Goal: Transaction & Acquisition: Purchase product/service

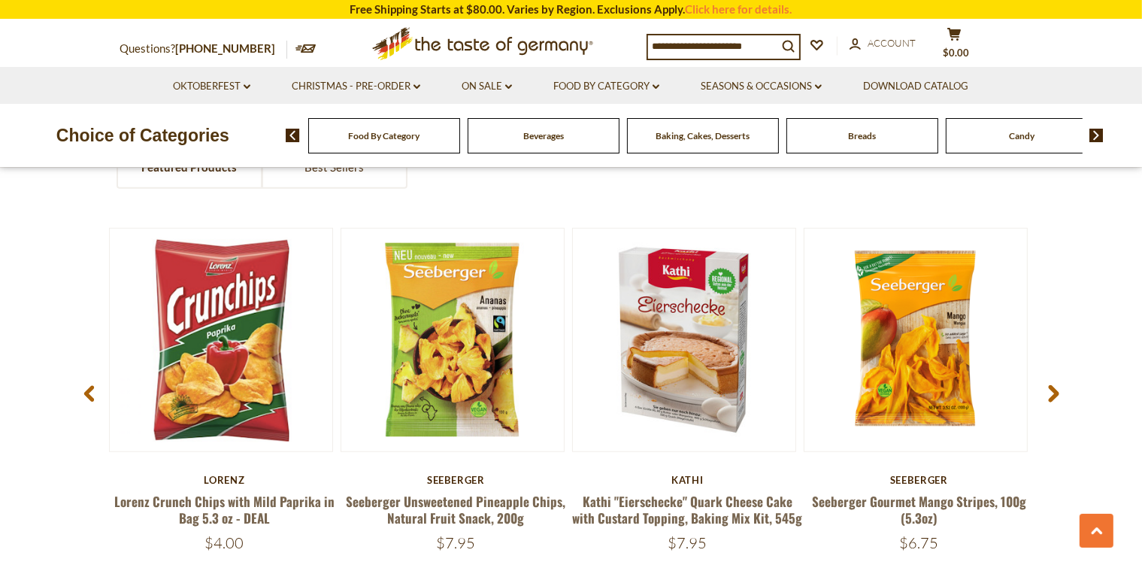
click at [356, 140] on span "Food By Category" at bounding box center [383, 135] width 71 height 11
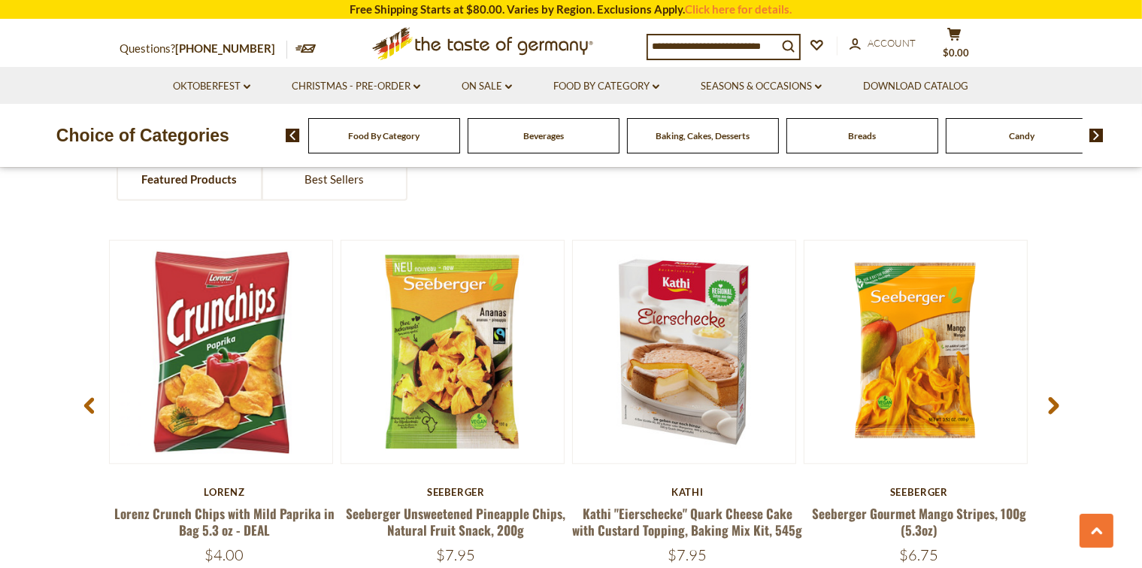
scroll to position [1172, 0]
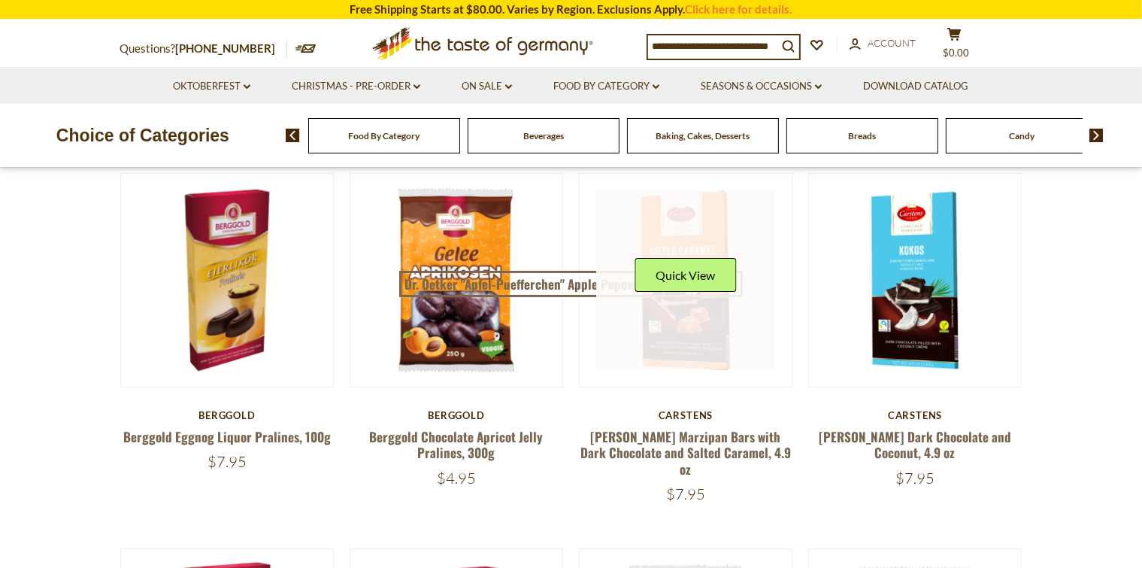
scroll to position [85, 0]
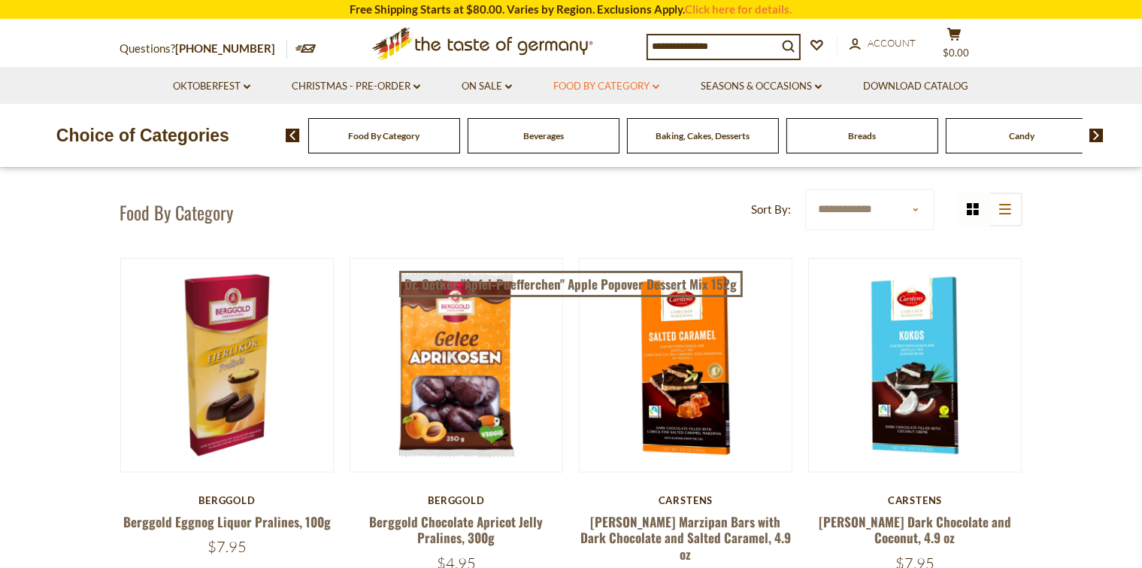
click at [605, 87] on link "Food By Category dropdown_arrow" at bounding box center [606, 86] width 106 height 17
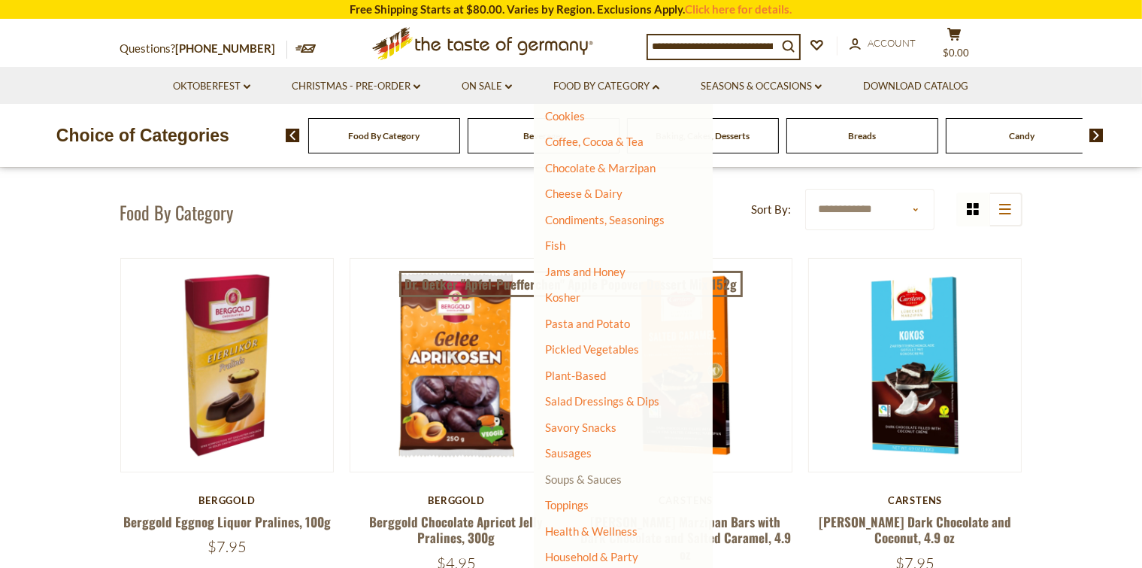
scroll to position [243, 0]
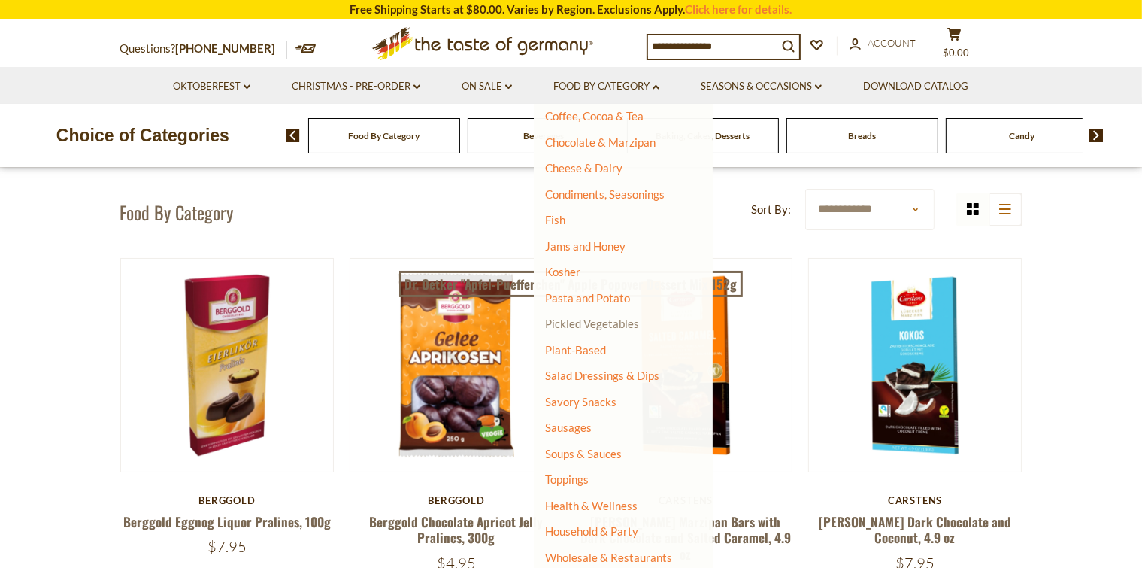
click at [575, 320] on link "Pickled Vegetables" at bounding box center [592, 324] width 94 height 14
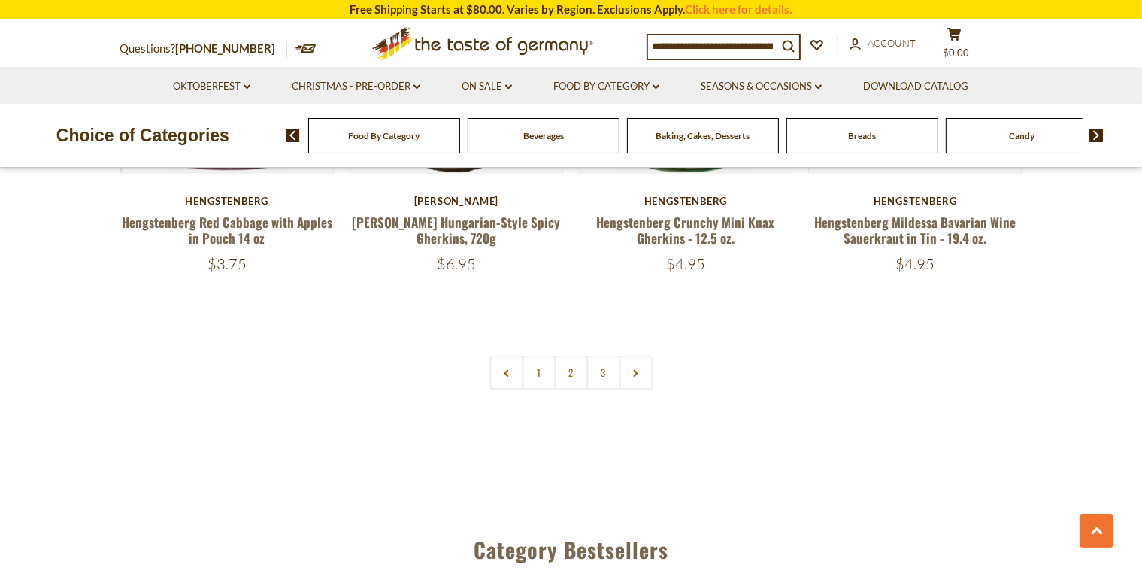
scroll to position [3663, 0]
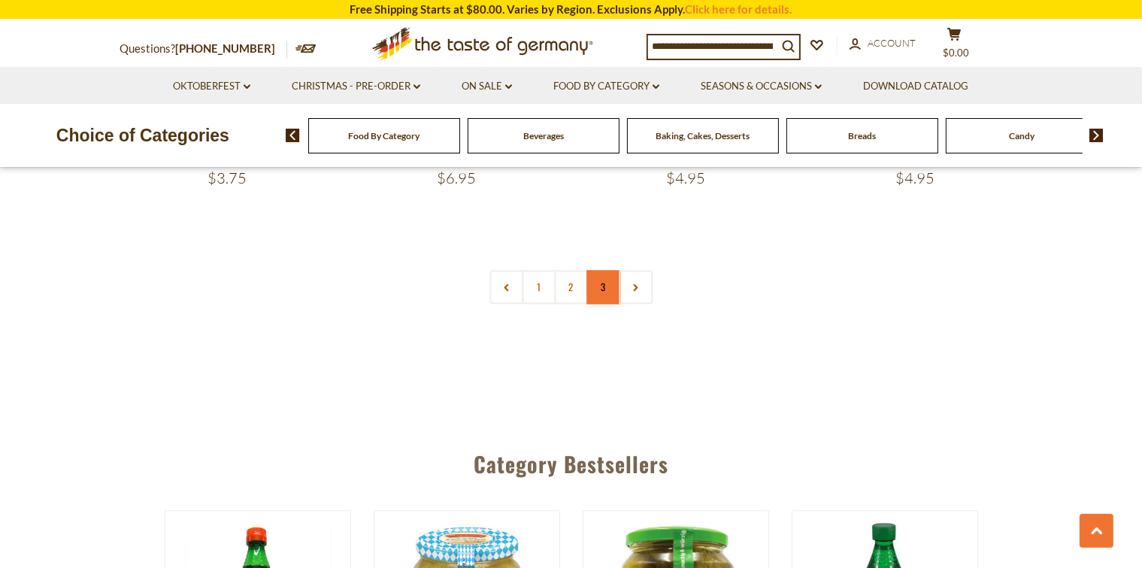
click at [597, 287] on link "3" at bounding box center [604, 287] width 34 height 34
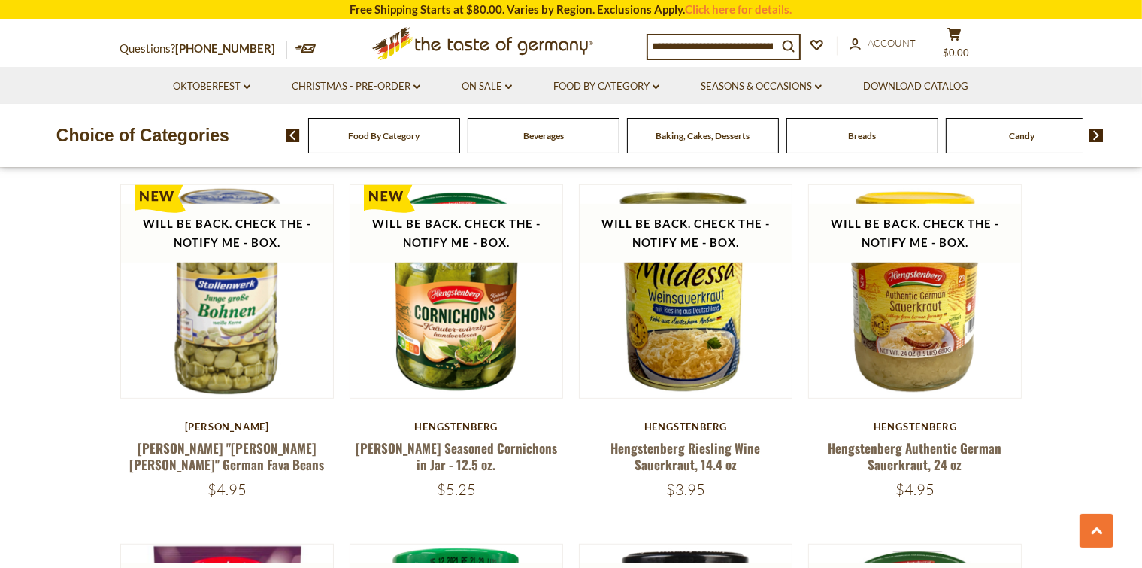
scroll to position [819, 0]
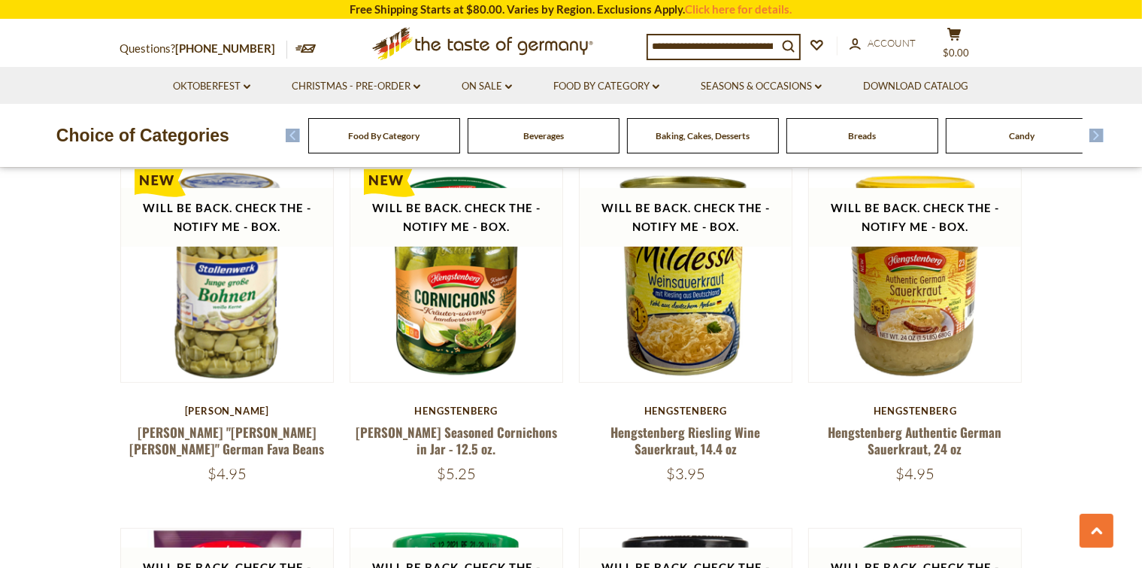
drag, startPoint x: 1141, startPoint y: 160, endPoint x: 1118, endPoint y: 261, distance: 103.3
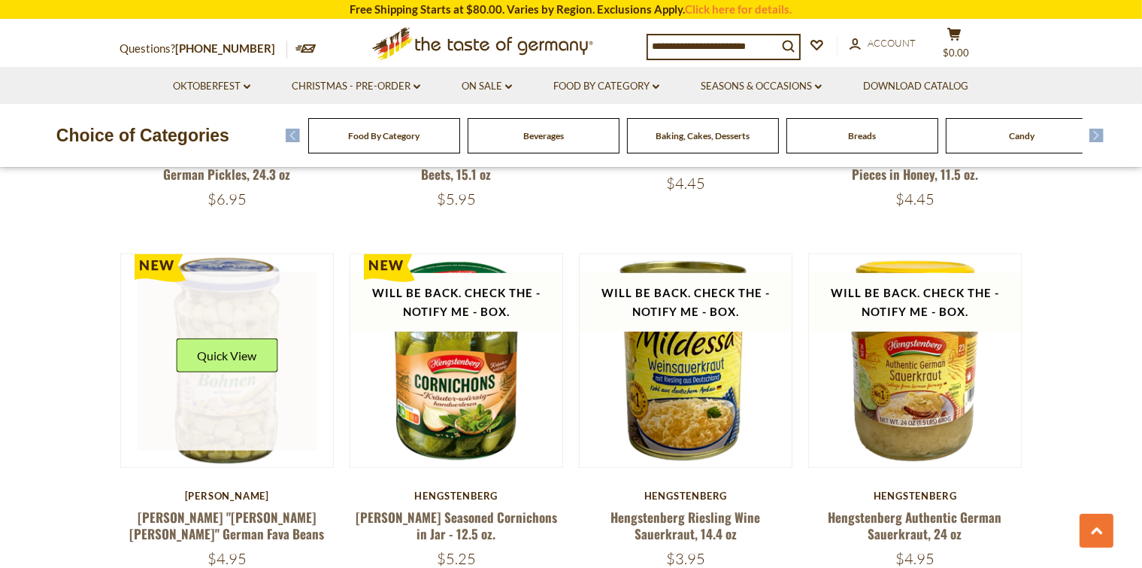
click at [223, 388] on link at bounding box center [227, 360] width 179 height 179
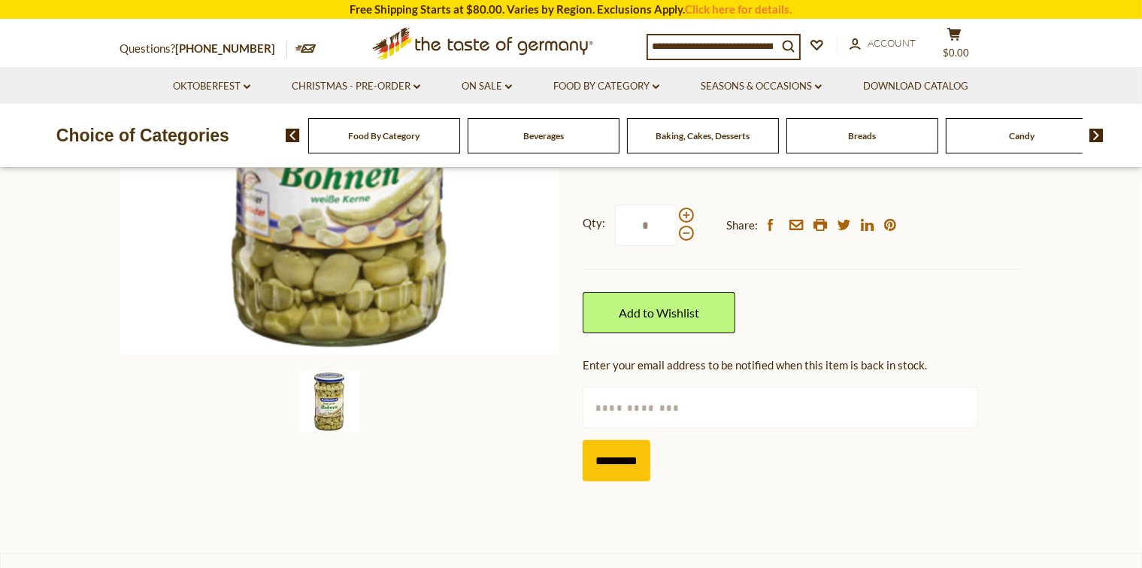
scroll to position [255, 0]
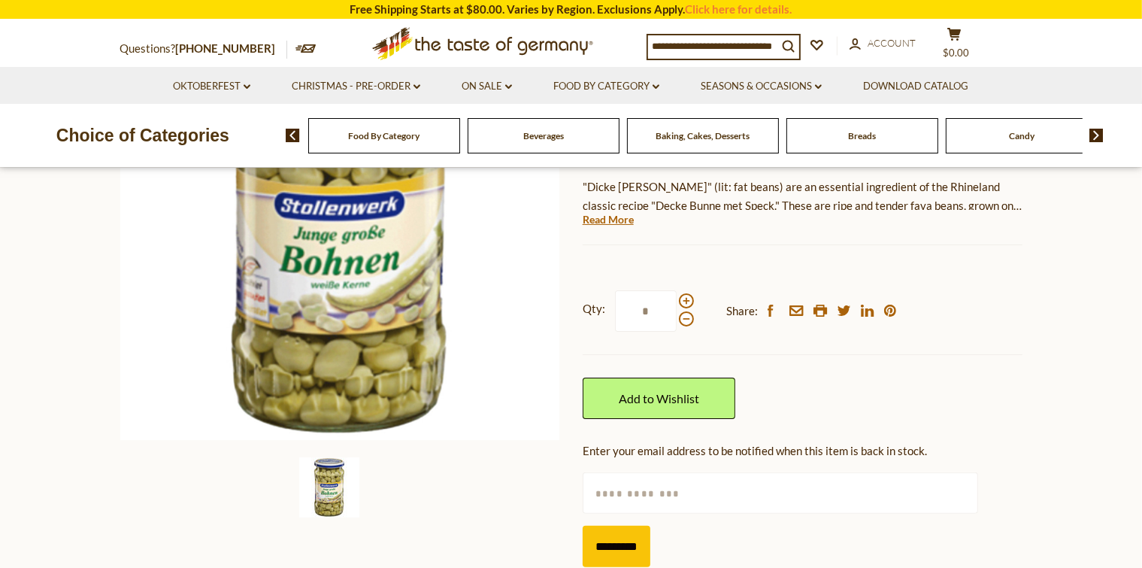
click at [647, 491] on input "text" at bounding box center [781, 492] width 396 height 41
type input "**********"
click at [623, 545] on input "*********" at bounding box center [617, 546] width 68 height 41
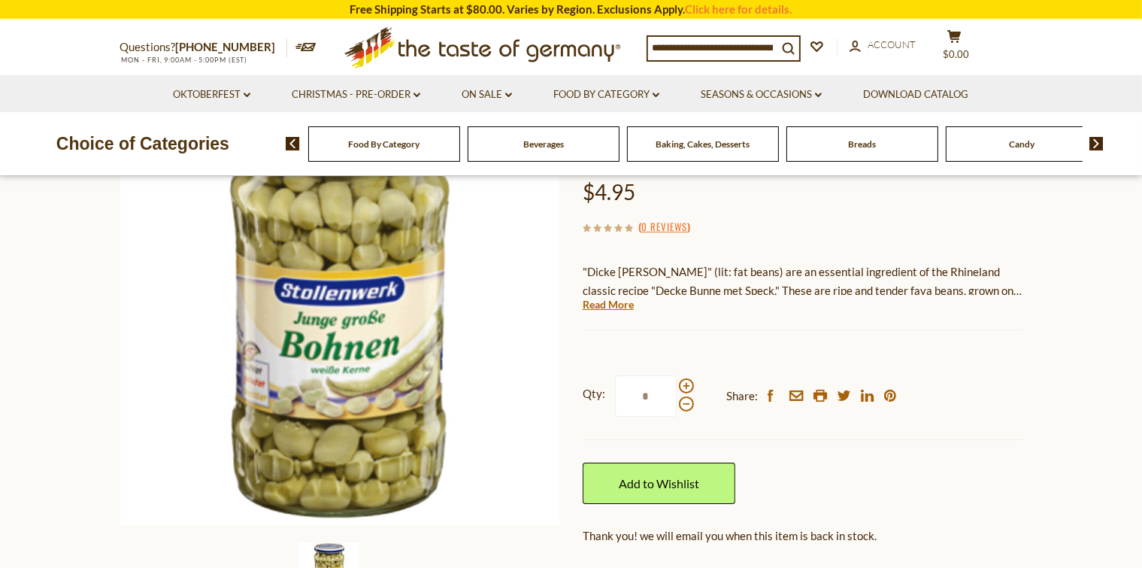
scroll to position [0, 0]
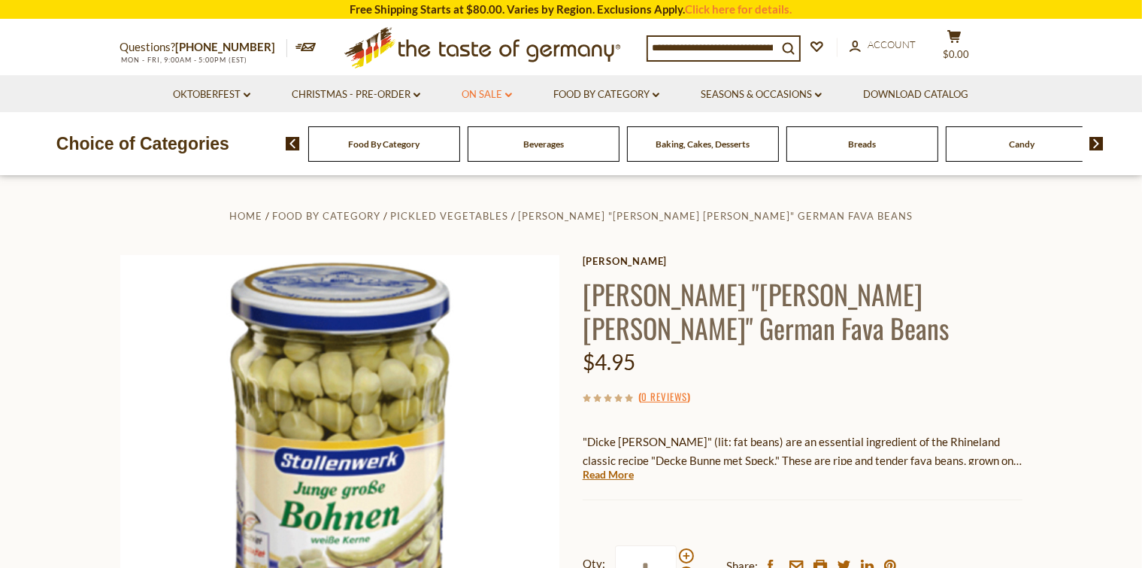
drag, startPoint x: 454, startPoint y: 92, endPoint x: 464, endPoint y: 89, distance: 10.2
click at [464, 89] on li "On Sale dropdown_arrow All On Sale Feature Sale Discount Deals All Discount Dea…" at bounding box center [486, 93] width 89 height 37
click at [475, 95] on link "On Sale dropdown_arrow" at bounding box center [487, 94] width 50 height 17
click at [474, 135] on link "All On Sale" at bounding box center [480, 134] width 54 height 14
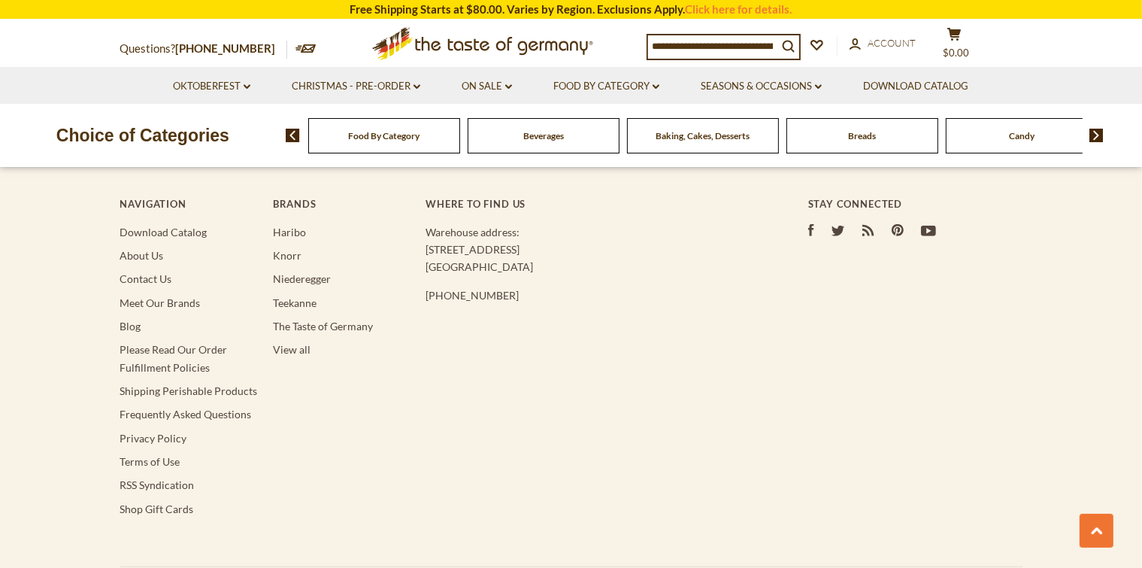
scroll to position [1192, 0]
